Goal: Task Accomplishment & Management: Use online tool/utility

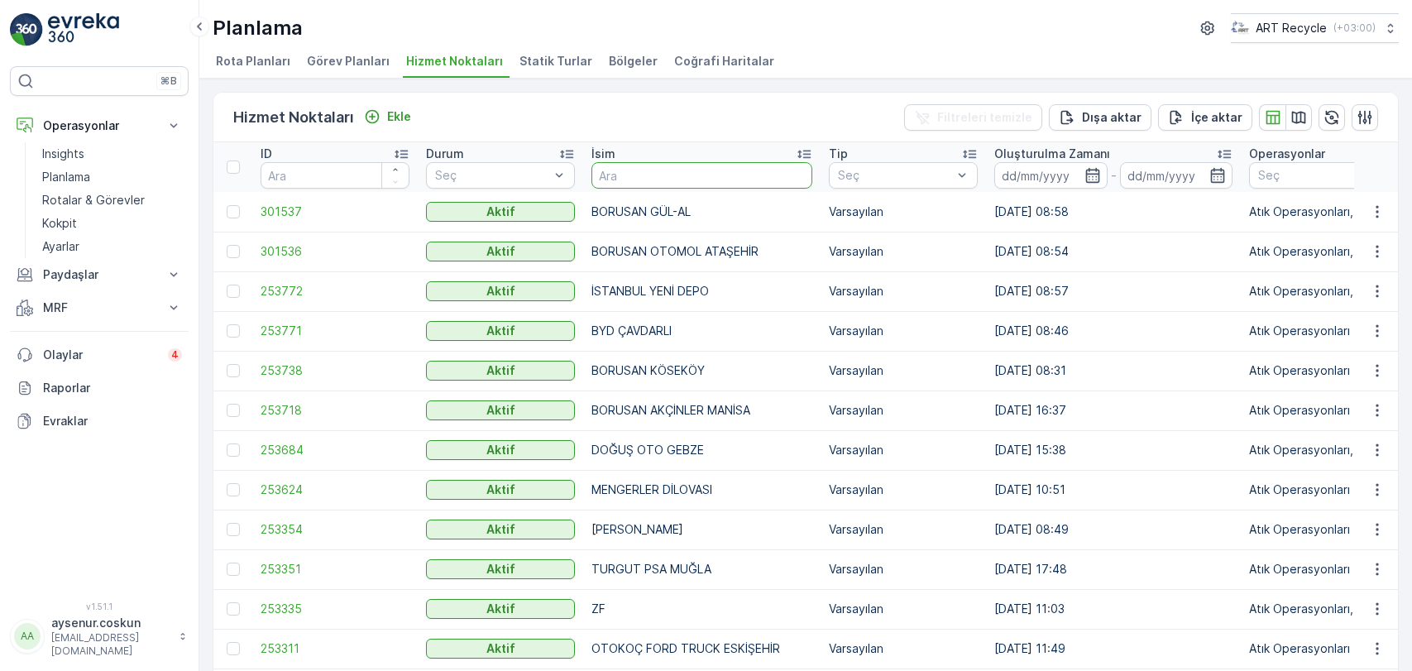
click at [723, 176] on input "text" at bounding box center [702, 175] width 221 height 26
type input "NERGİZ"
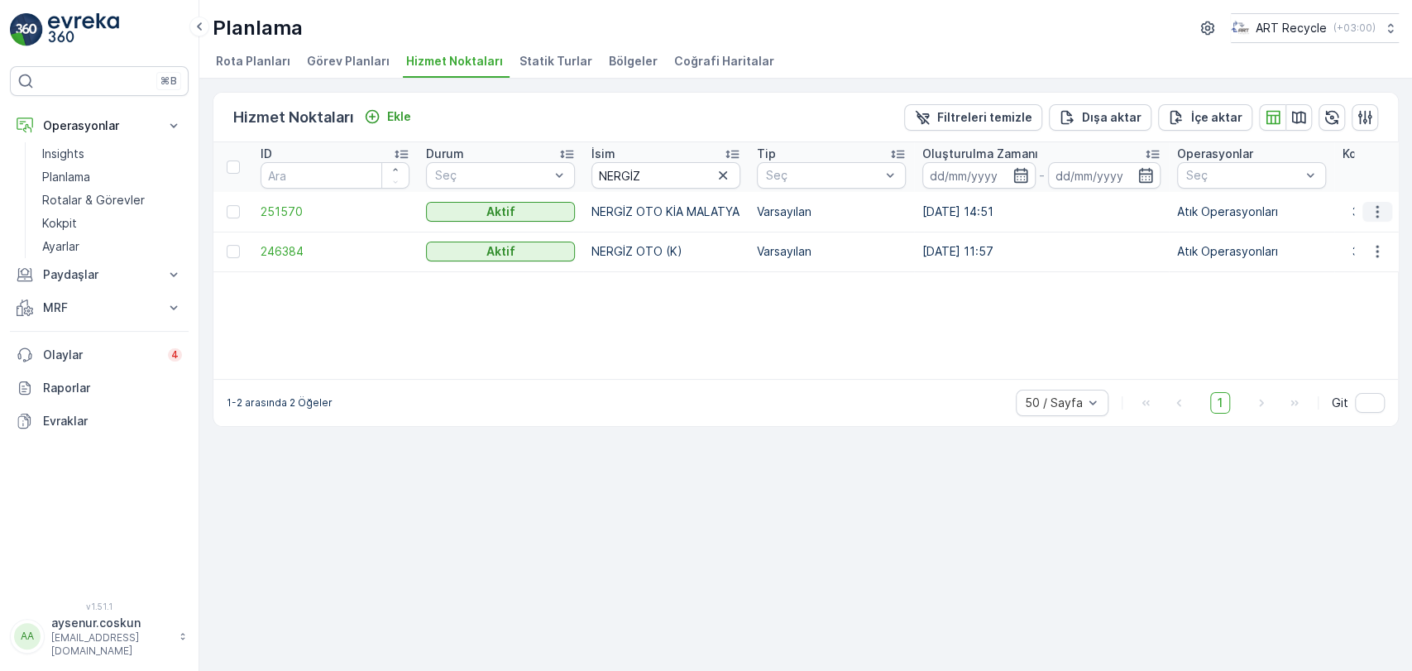
click at [1374, 211] on icon "button" at bounding box center [1377, 212] width 17 height 17
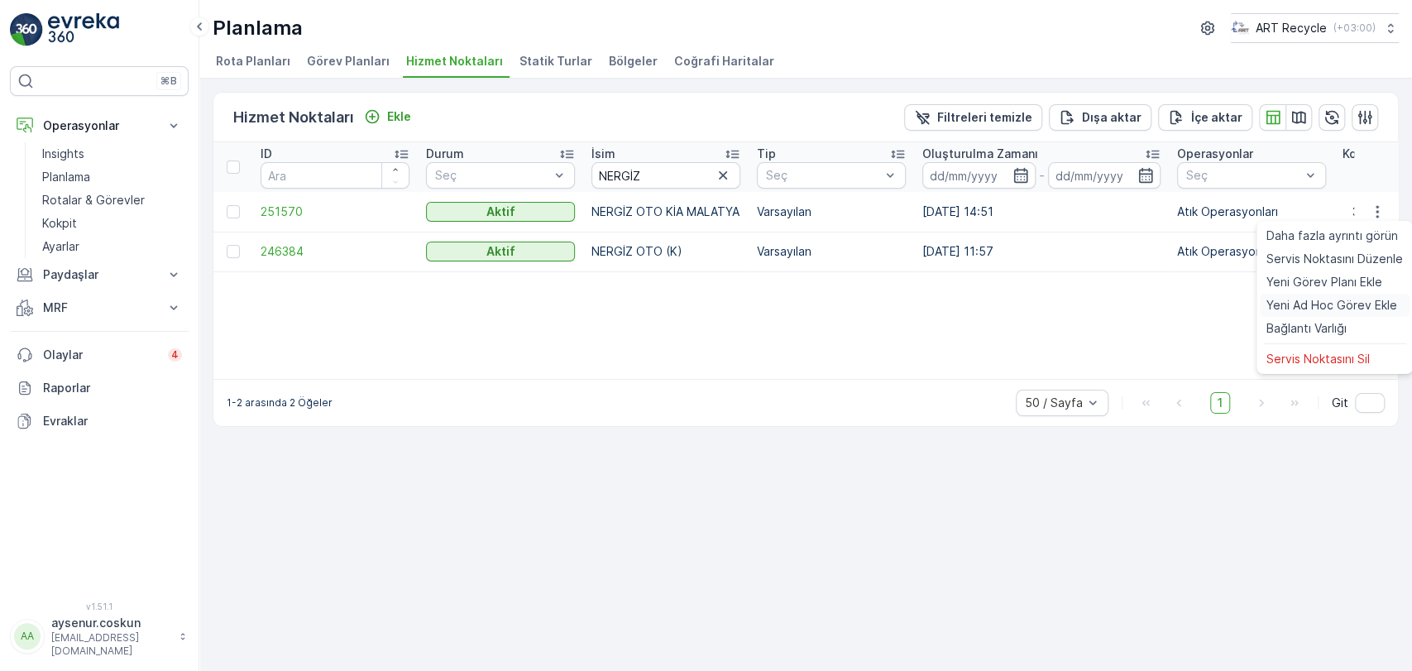
click at [1350, 313] on span "Yeni Ad Hoc Görev Ekle" at bounding box center [1332, 305] width 131 height 17
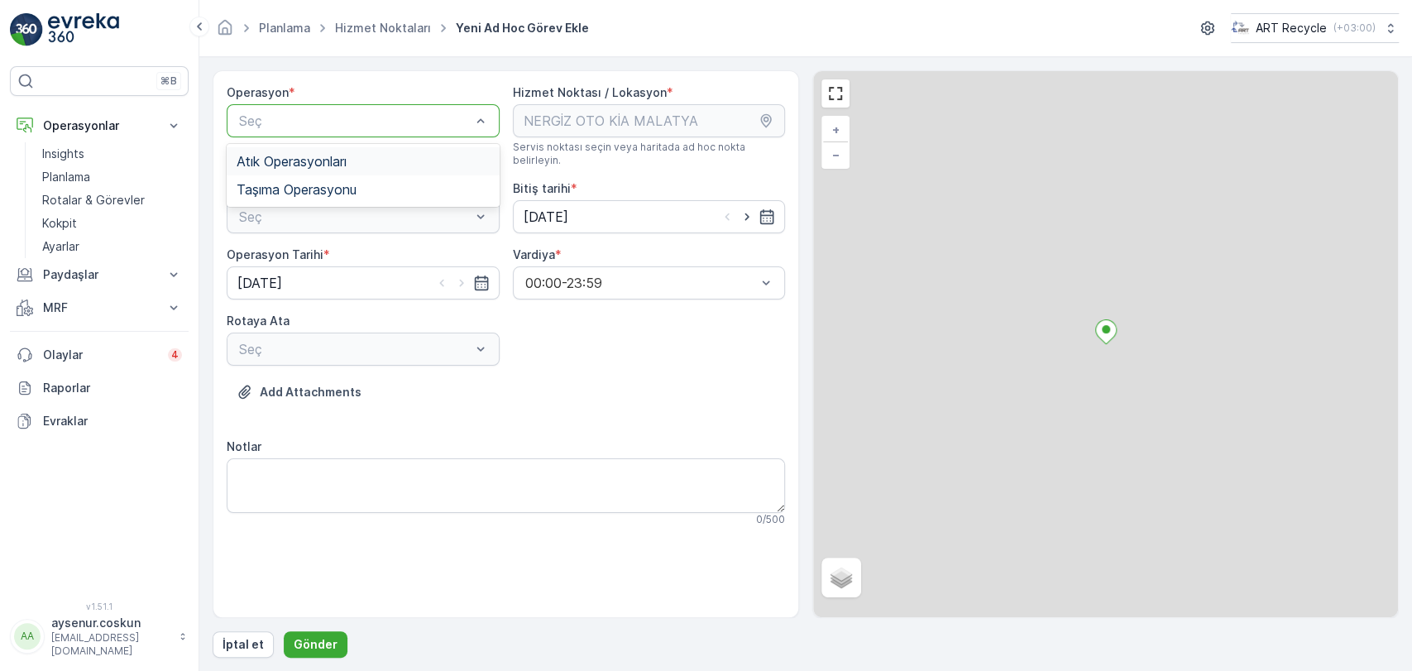
click at [359, 156] on div "Atık Operasyonları" at bounding box center [363, 161] width 253 height 15
click at [351, 212] on div "Seç" at bounding box center [363, 216] width 273 height 33
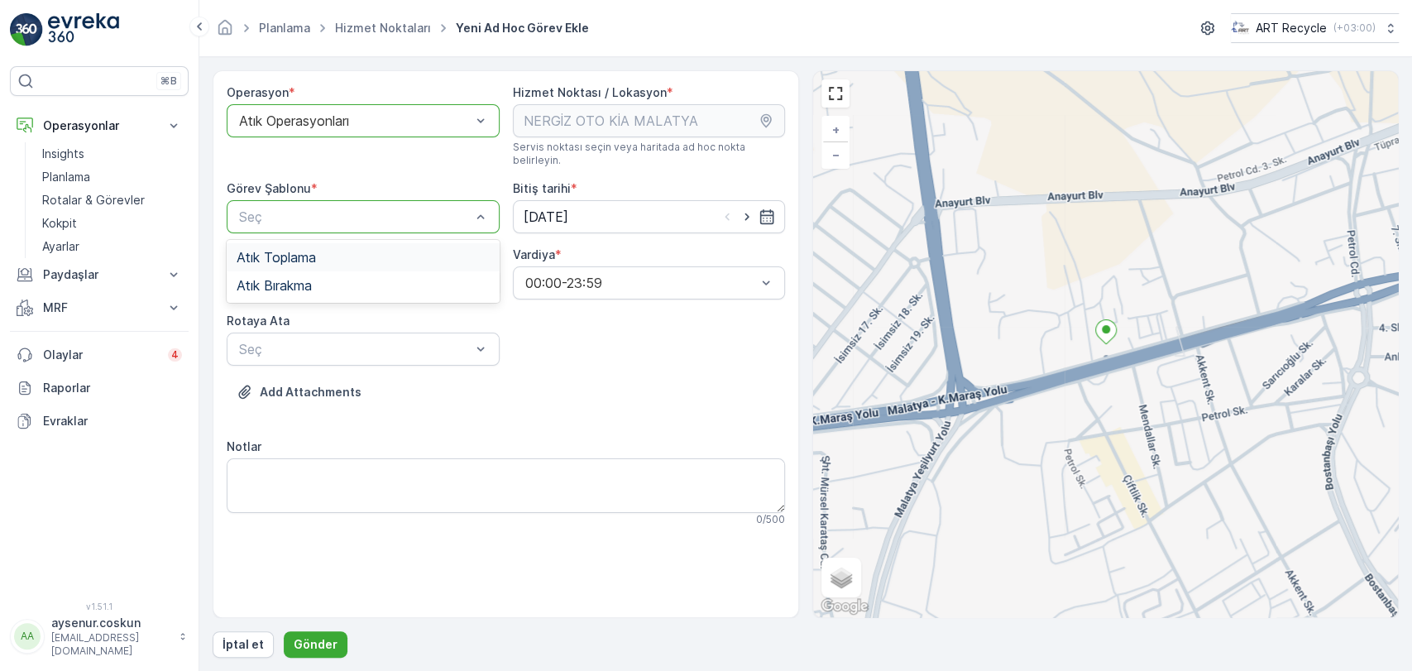
click at [334, 250] on div "Atık Toplama" at bounding box center [363, 257] width 253 height 15
click at [333, 333] on div "Seç" at bounding box center [363, 349] width 273 height 33
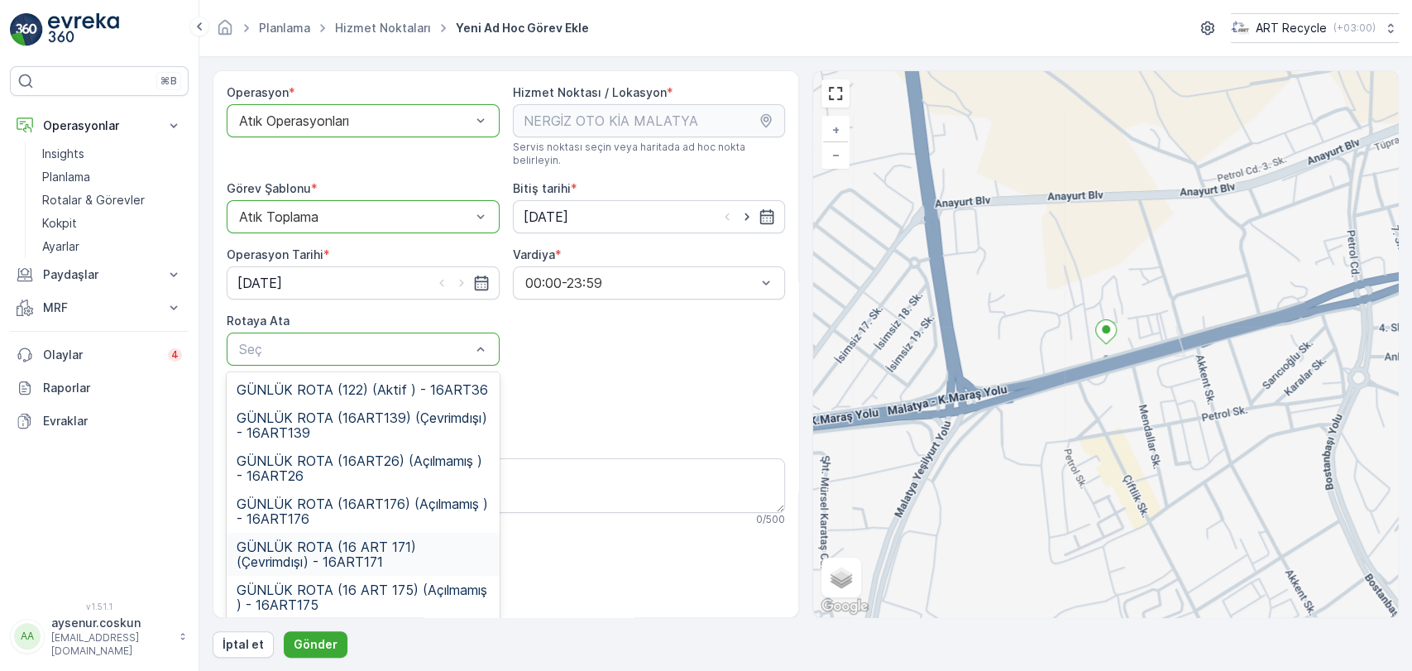
click at [383, 539] on span "GÜNLÜK ROTA (16 ART 171) (Çevrimdışı) - 16ART171" at bounding box center [363, 554] width 253 height 30
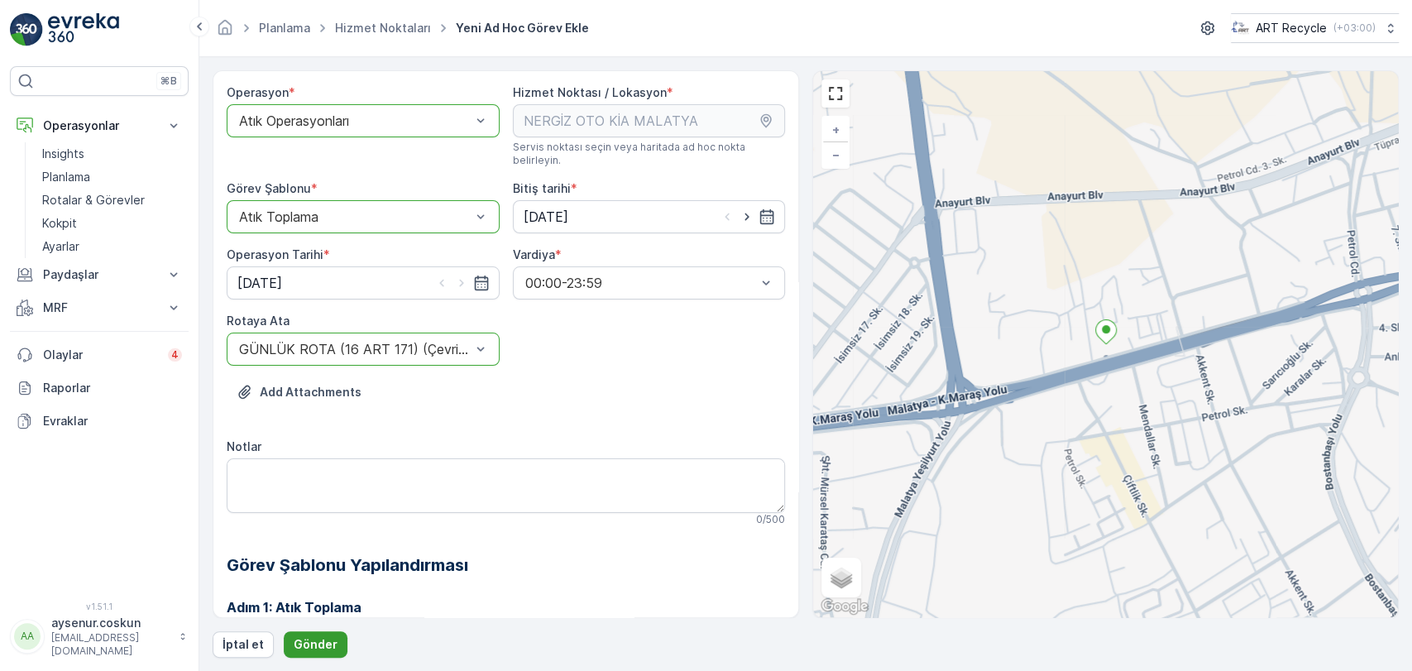
click at [330, 638] on p "Gönder" at bounding box center [316, 644] width 44 height 17
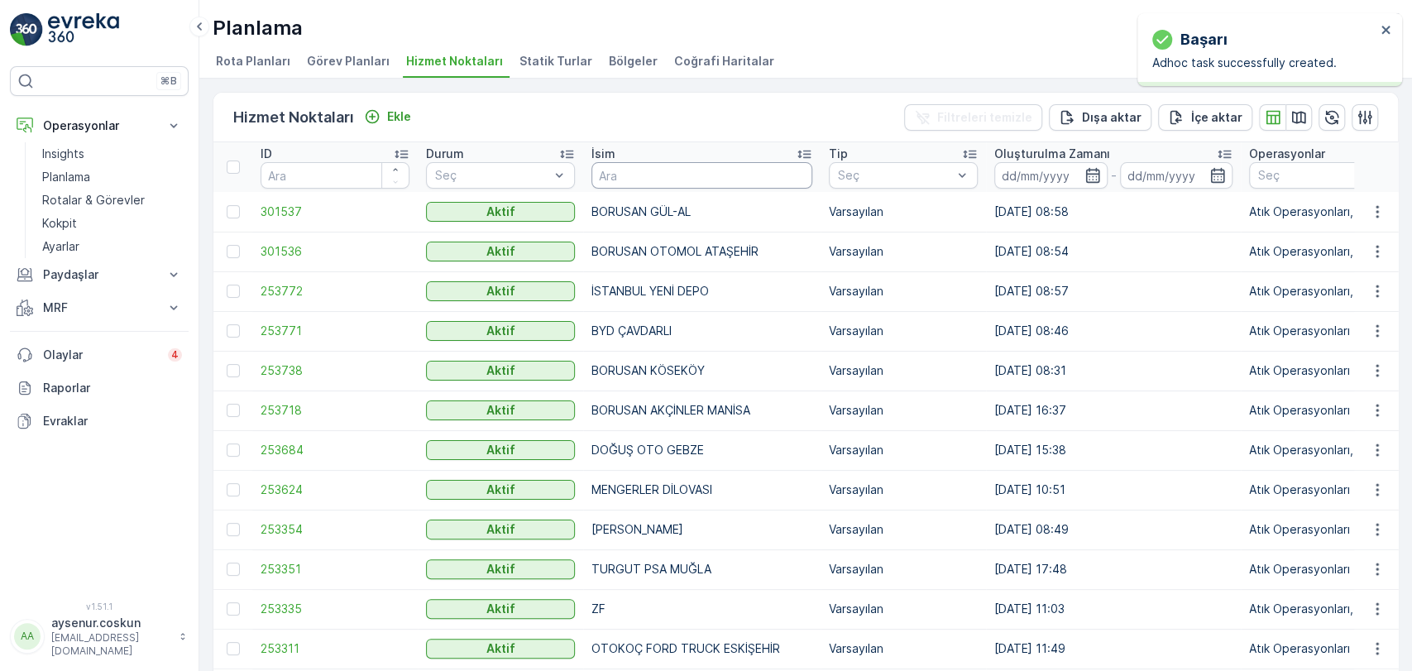
click at [659, 180] on input "text" at bounding box center [702, 175] width 221 height 26
type input "ILICAK"
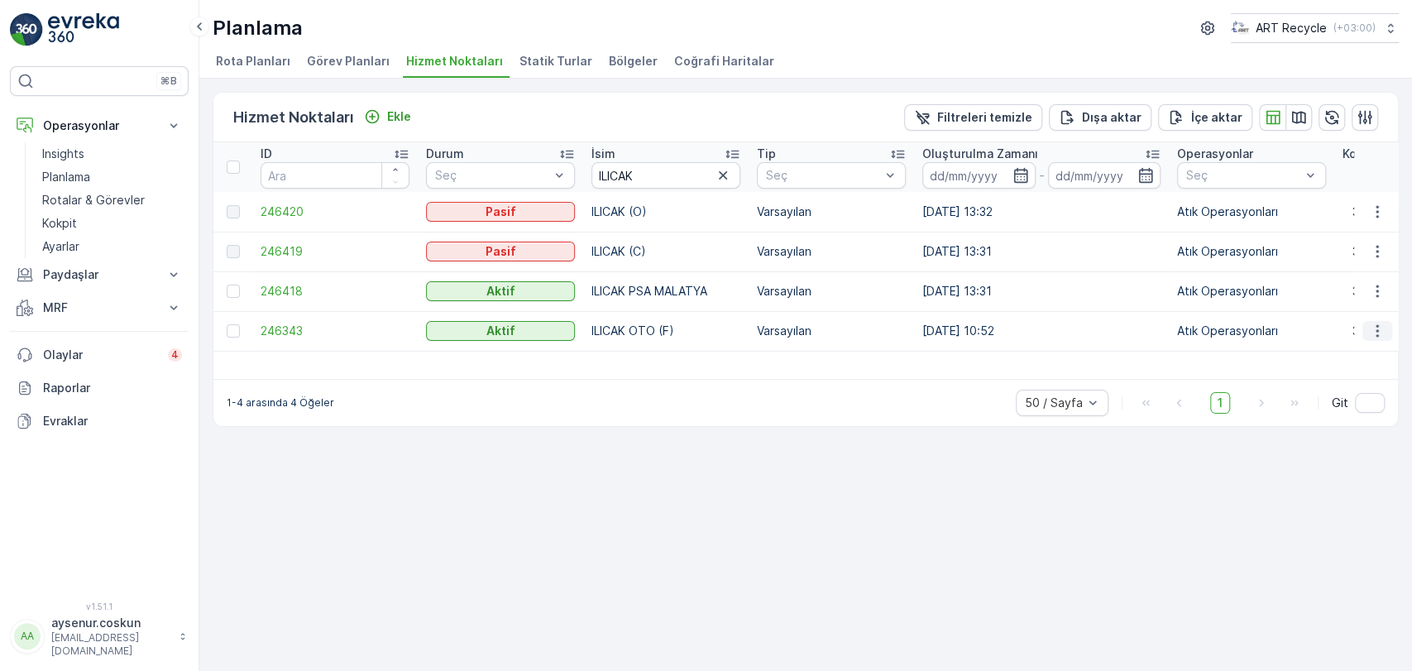
click at [1374, 330] on icon "button" at bounding box center [1377, 331] width 17 height 17
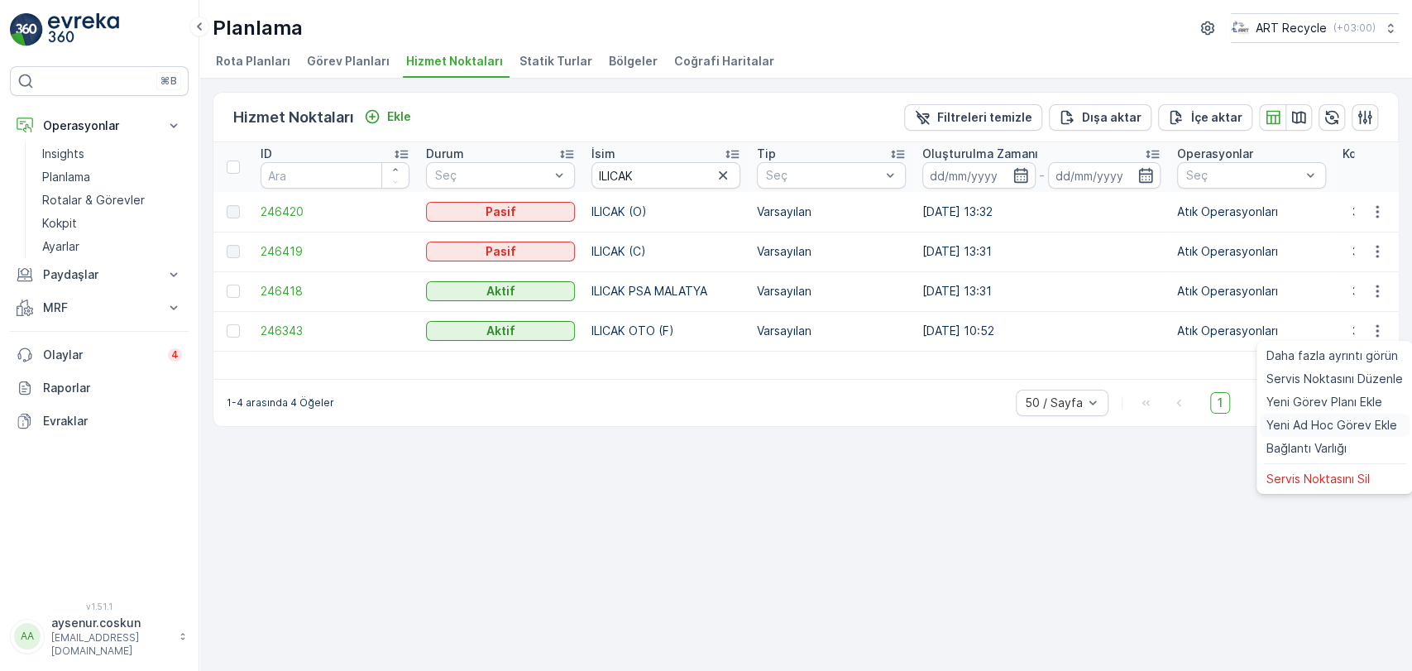
click at [1324, 429] on span "Yeni Ad Hoc Görev Ekle" at bounding box center [1332, 425] width 131 height 17
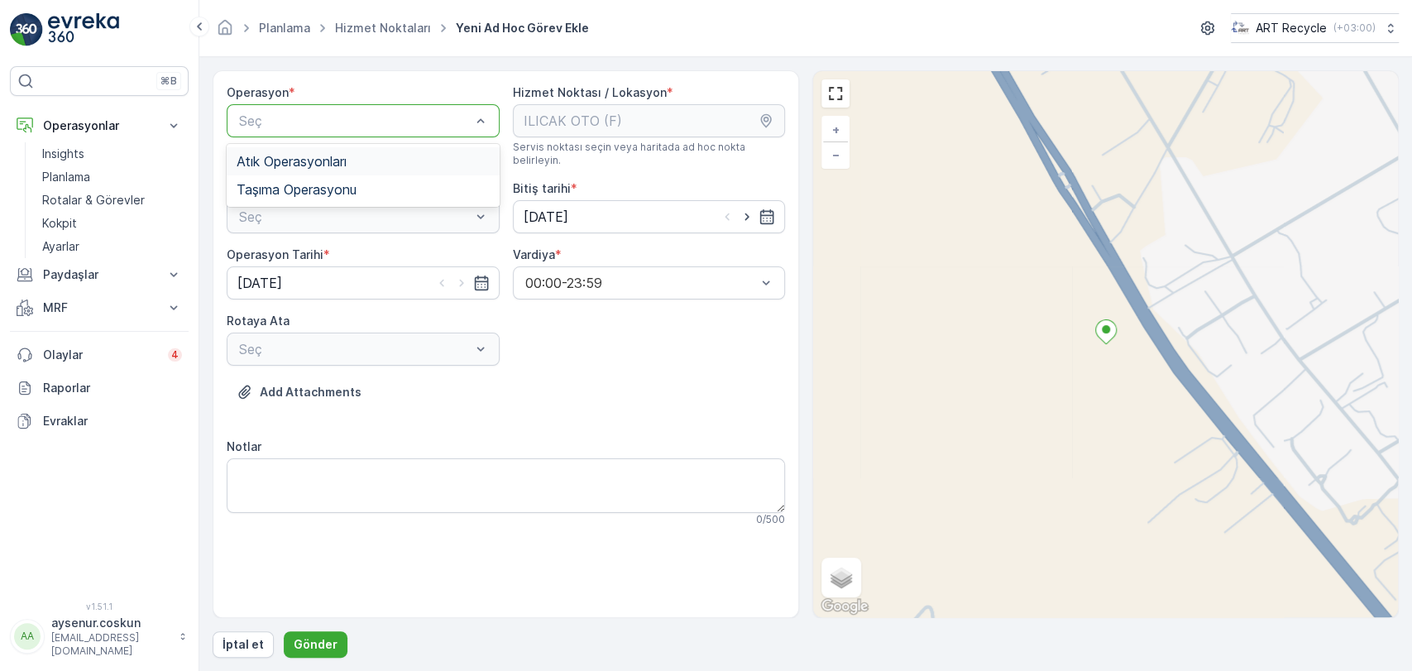
click at [343, 172] on div "Atık Operasyonları" at bounding box center [363, 161] width 273 height 28
click at [330, 250] on div "Atık Toplama" at bounding box center [363, 257] width 253 height 15
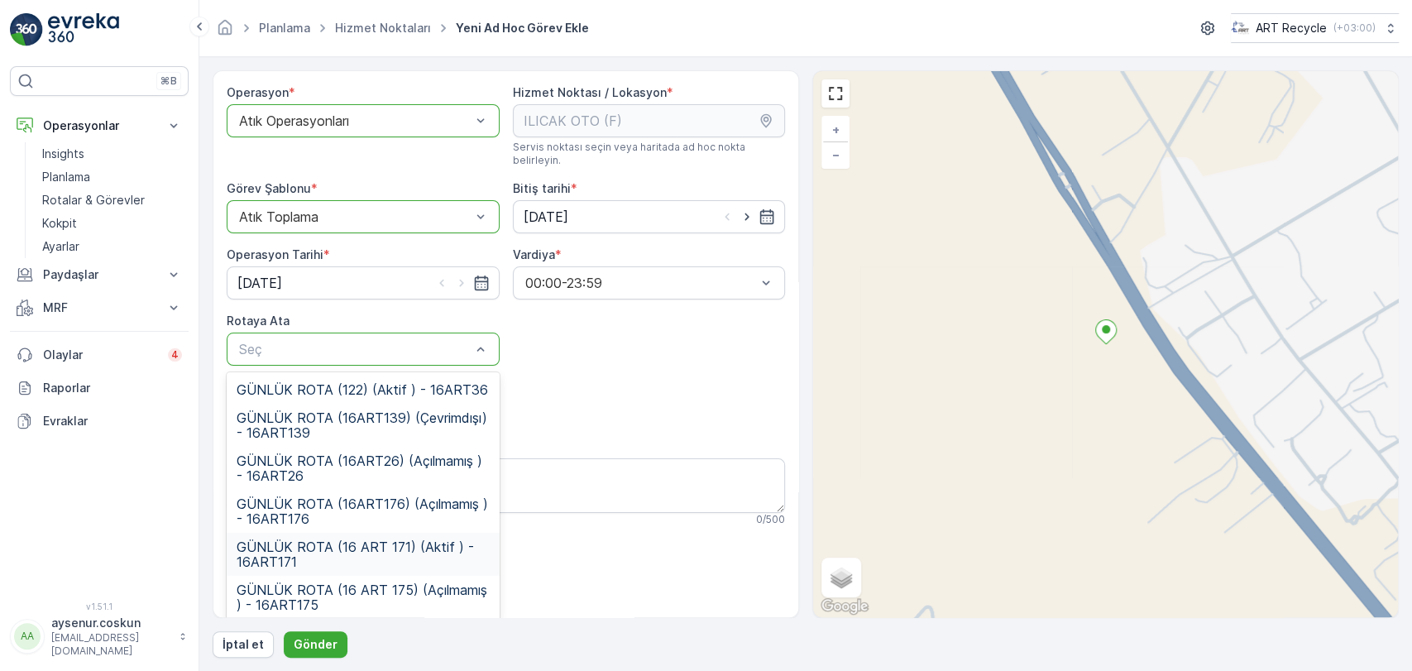
click at [319, 549] on span "GÜNLÜK ROTA (16 ART 171) (Aktif ) - 16ART171" at bounding box center [363, 554] width 253 height 30
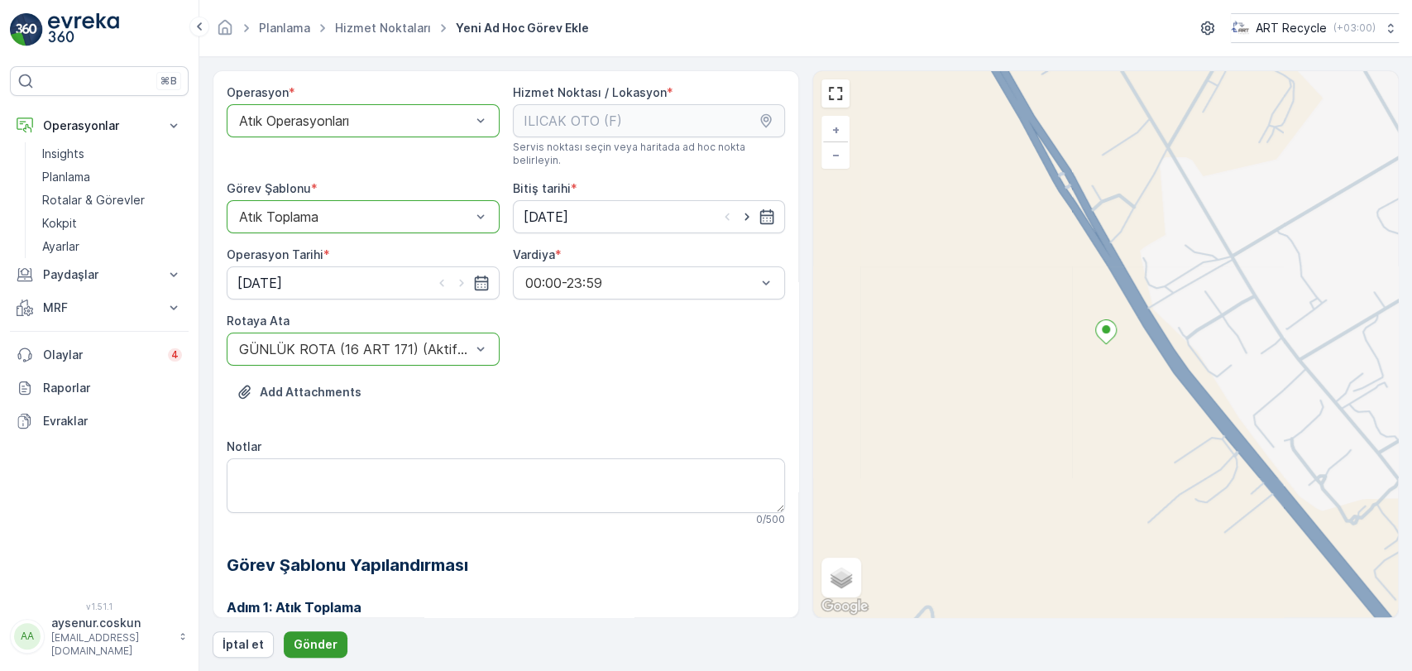
click at [324, 645] on p "Gönder" at bounding box center [316, 644] width 44 height 17
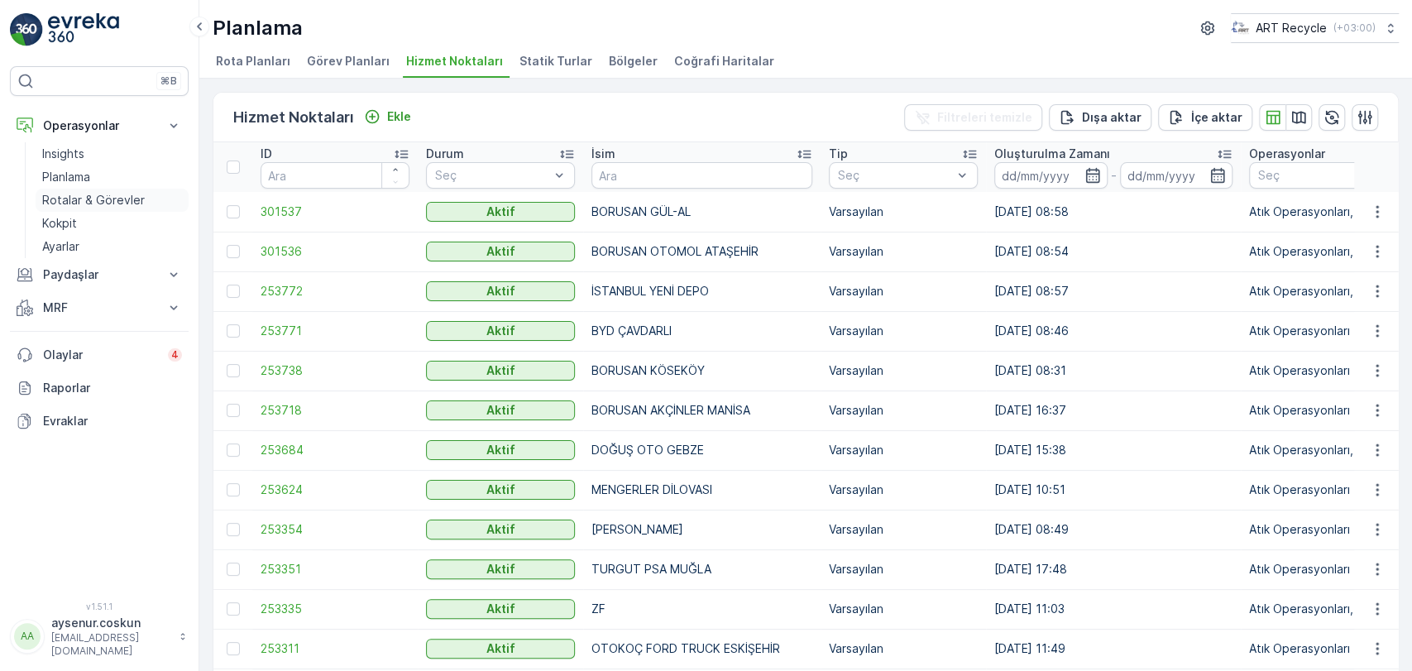
click at [91, 205] on p "Rotalar & Görevler" at bounding box center [93, 200] width 103 height 17
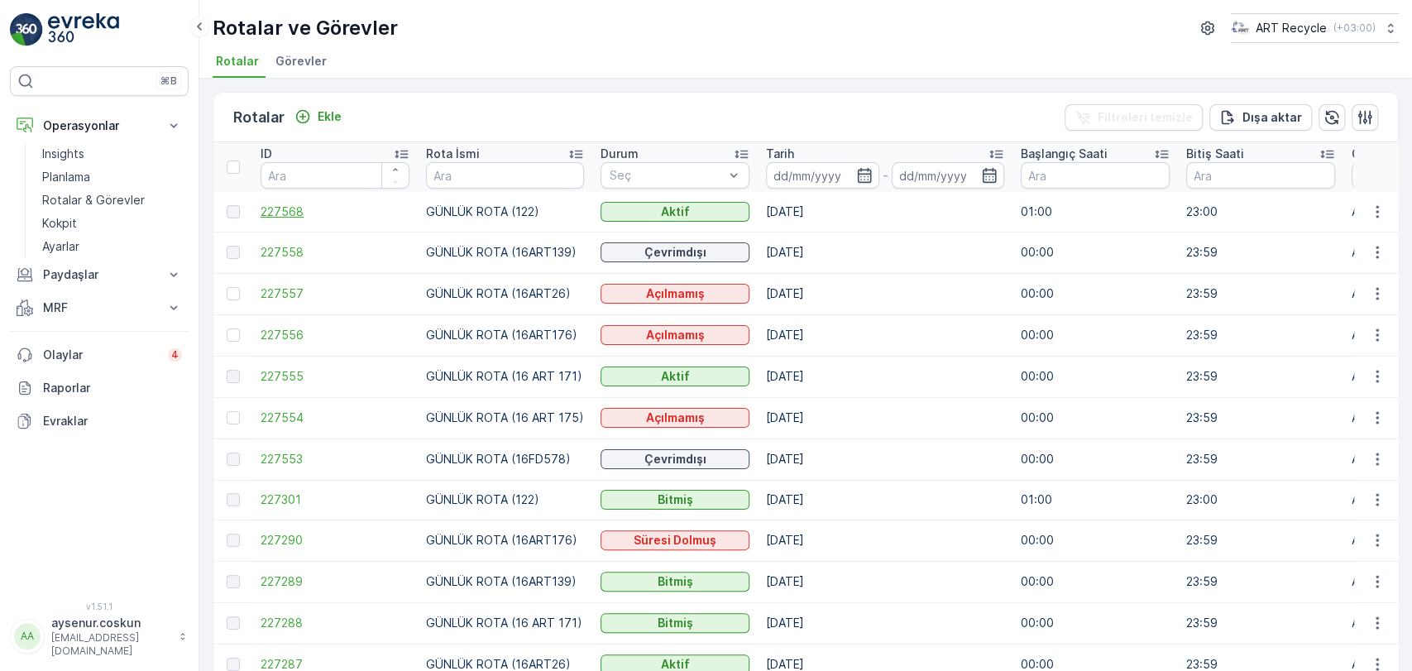
click at [299, 207] on span "227568" at bounding box center [335, 212] width 149 height 17
click at [299, 373] on span "227555" at bounding box center [335, 376] width 149 height 17
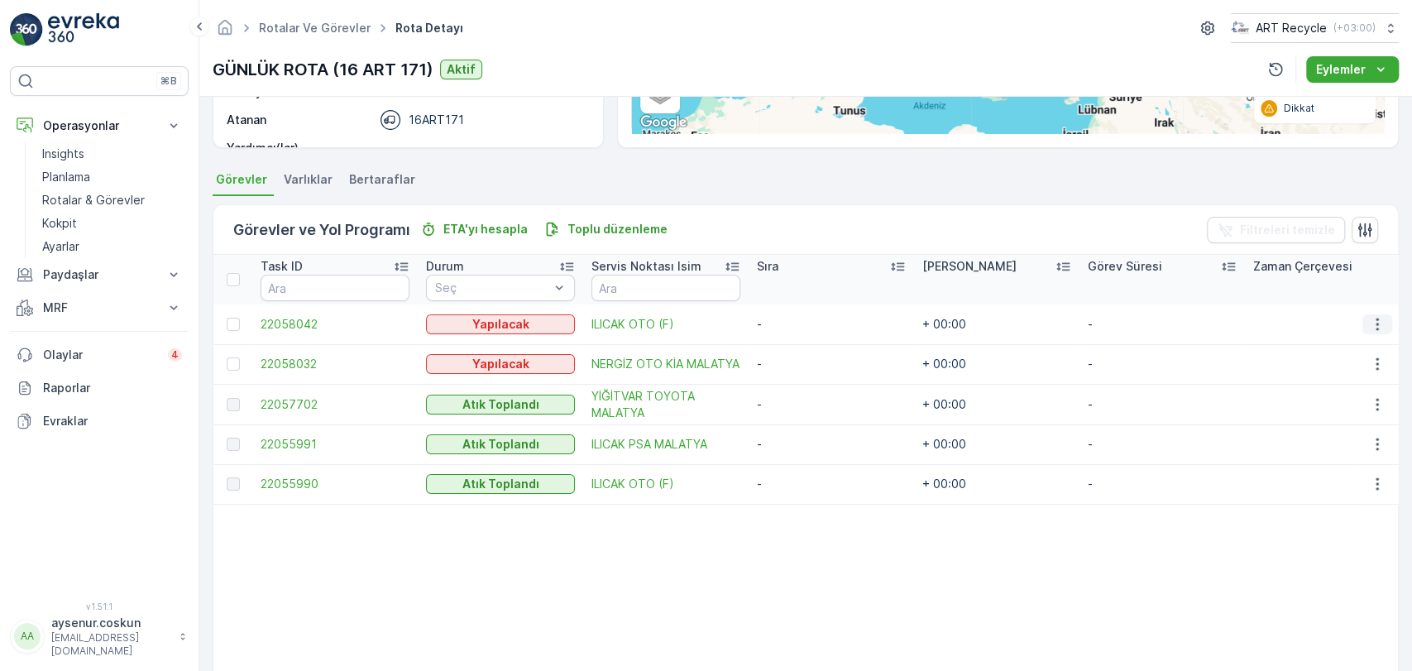
click at [1369, 317] on icon "button" at bounding box center [1377, 324] width 17 height 17
click at [1323, 420] on span "Rotadan kaldır" at bounding box center [1312, 418] width 79 height 17
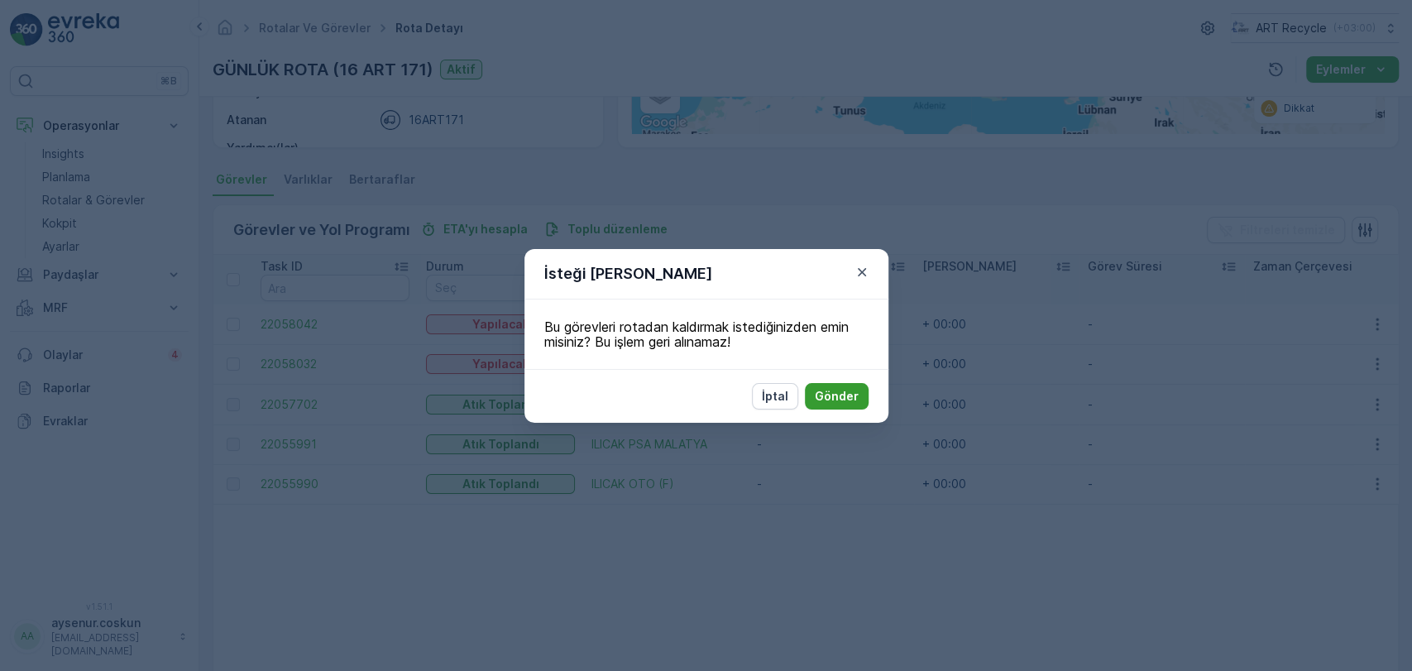
click at [854, 398] on p "Gönder" at bounding box center [837, 396] width 44 height 17
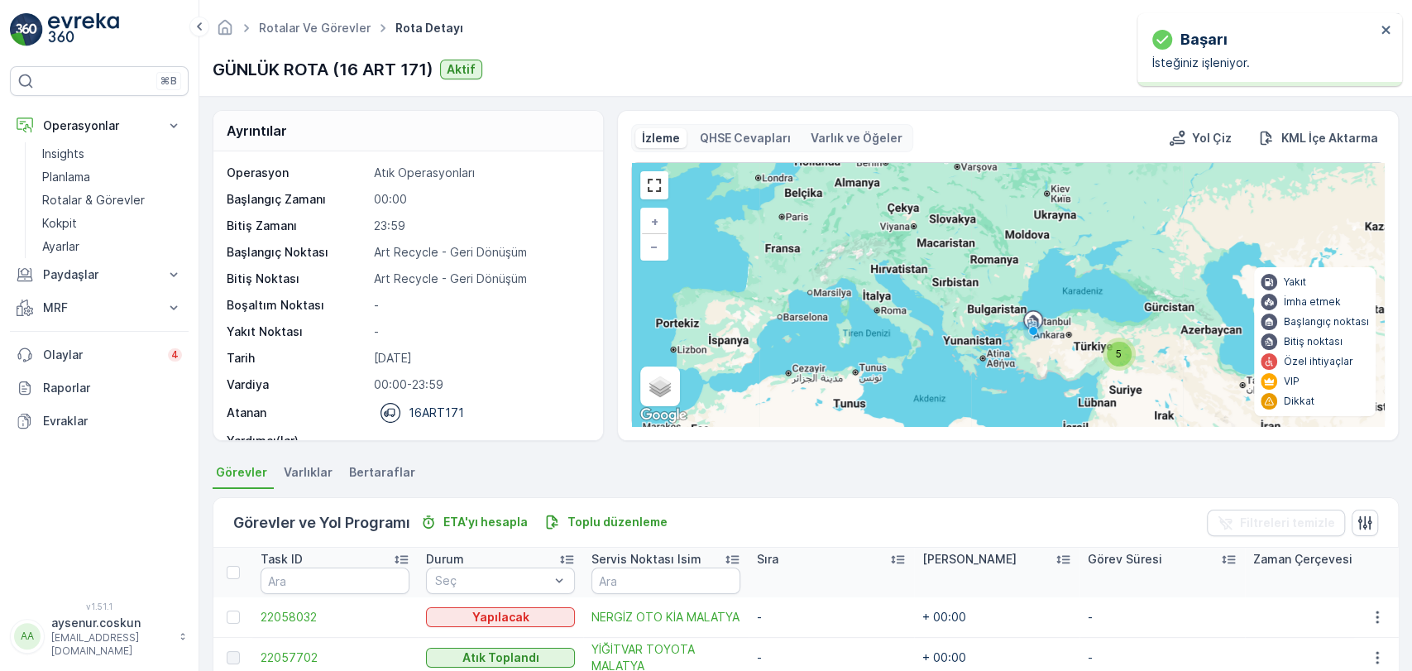
click at [99, 22] on img at bounding box center [83, 29] width 71 height 33
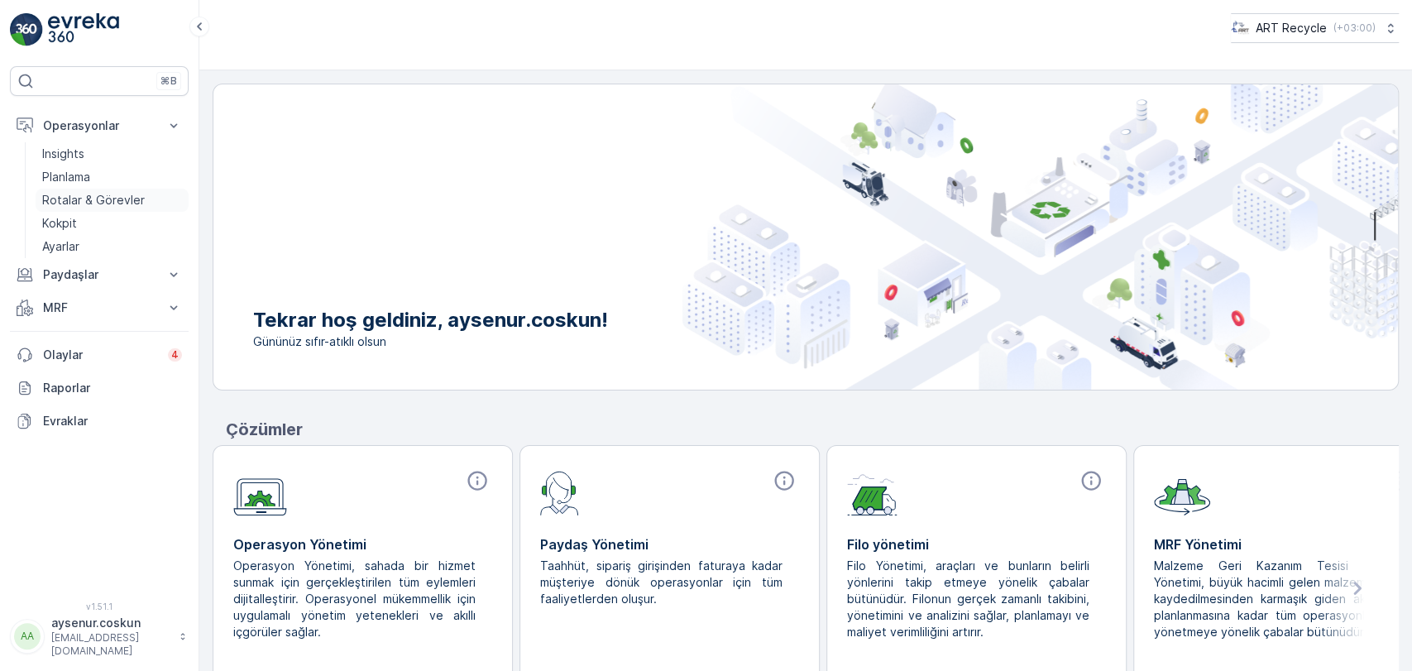
click at [106, 202] on p "Rotalar & Görevler" at bounding box center [93, 200] width 103 height 17
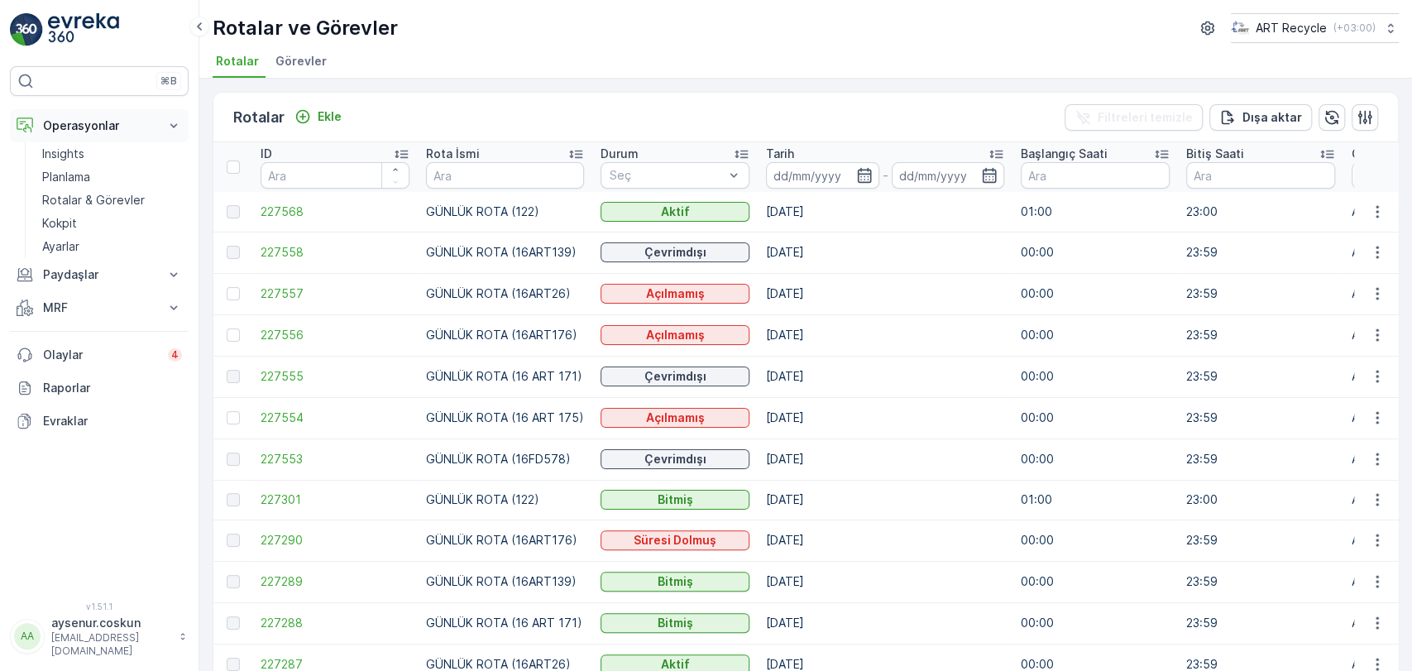
click at [103, 140] on button "Operasyonlar" at bounding box center [99, 125] width 179 height 33
click at [96, 55] on div "⌘B Operasyonlar Insights Planlama Rotalar & Görevler Kokpit Ayarlar Paydaşlar R…" at bounding box center [99, 335] width 199 height 671
